Goal: Find specific page/section: Find specific page/section

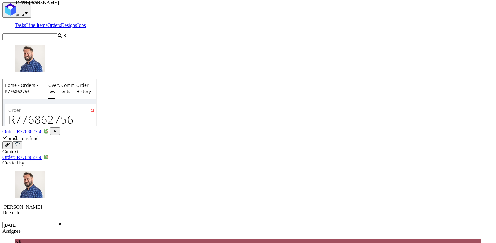
scroll to position [124, 0]
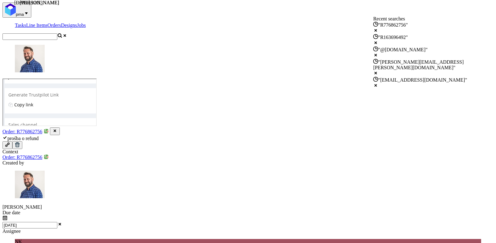
click at [57, 33] on input "text" at bounding box center [29, 36] width 55 height 7
paste input "[EMAIL_ADDRESS][DOMAIN_NAME]"
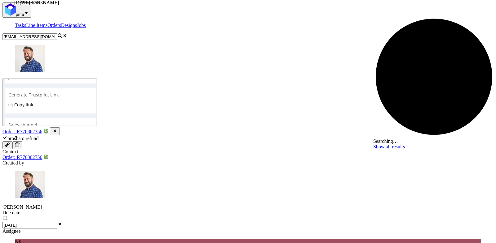
type input "[EMAIL_ADDRESS][DOMAIN_NAME]"
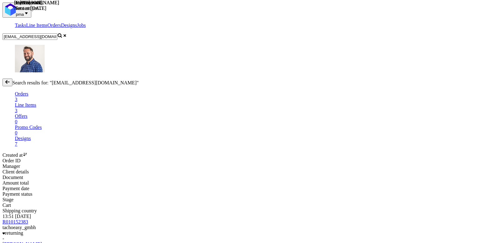
click at [42, 242] on link "[PERSON_NAME]" at bounding box center [21, 244] width 39 height 5
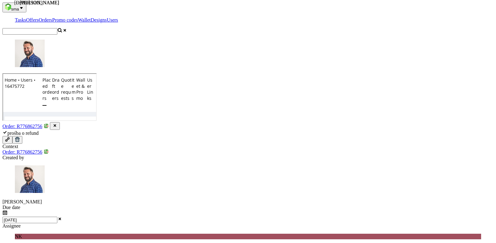
click at [59, 130] on input "email" at bounding box center [50, 134] width 85 height 9
click at [81, 130] on input "b." at bounding box center [50, 134] width 85 height 9
paste input "[EMAIL_ADDRESS][DOMAIN_NAME]"
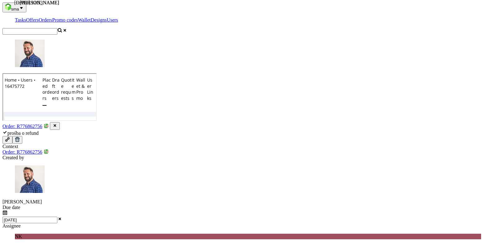
type input "[PERSON_NAME][EMAIL_ADDRESS][DOMAIN_NAME]"
click at [37, 140] on input "Submit" at bounding box center [24, 143] width 33 height 7
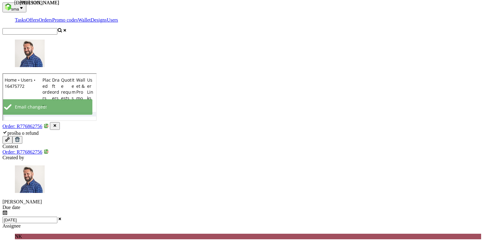
click at [42, 170] on link "[PERSON_NAME]" at bounding box center [29, 173] width 35 height 6
click at [447, 4] on nav "sma Tasks Offers Orders Promo codes Wallet Designs Users" at bounding box center [247, 35] width 491 height 66
click at [57, 28] on input "text" at bounding box center [29, 31] width 55 height 7
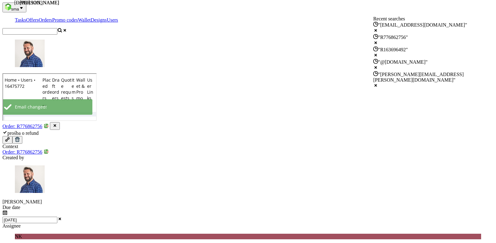
paste input "[EMAIL_ADDRESS][DOMAIN_NAME]"
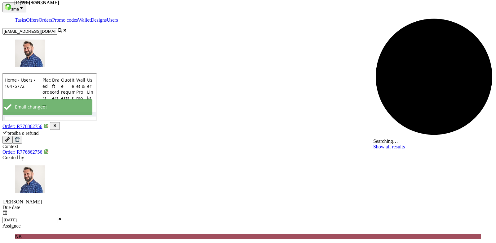
type input "[EMAIL_ADDRESS][DOMAIN_NAME]"
